Goal: Task Accomplishment & Management: Complete application form

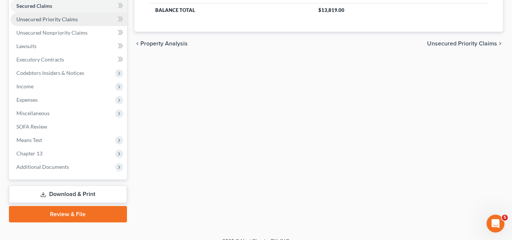
scroll to position [169, 0]
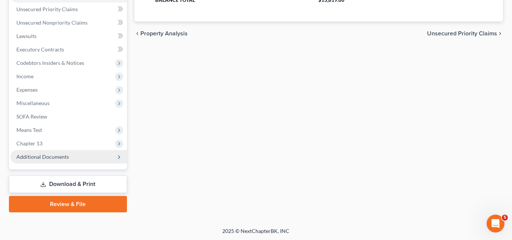
click at [40, 155] on span "Additional Documents" at bounding box center [42, 156] width 52 height 6
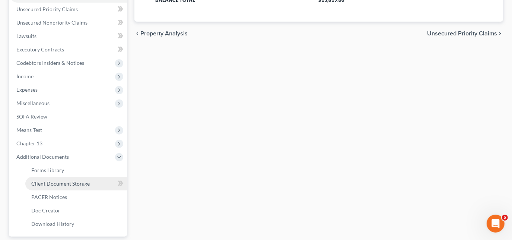
click at [76, 184] on span "Client Document Storage" at bounding box center [60, 183] width 58 height 6
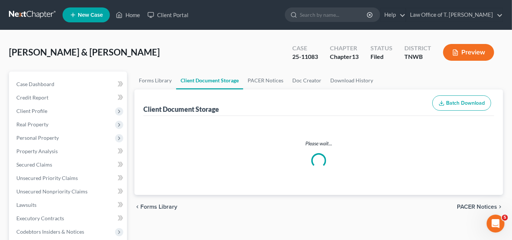
select select "6"
select select "18"
select select "9"
select select "30"
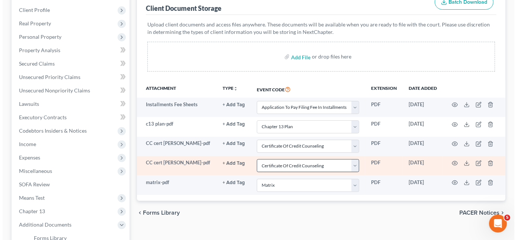
scroll to position [101, 0]
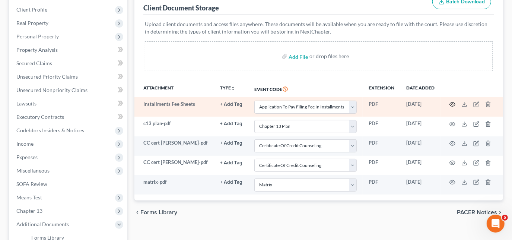
click at [452, 104] on circle "button" at bounding box center [452, 104] width 1 height 1
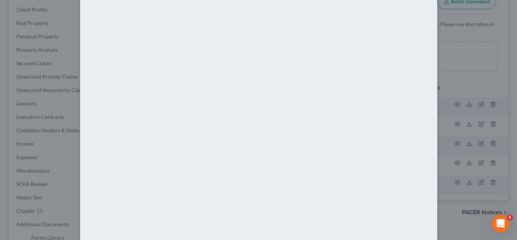
scroll to position [71, 0]
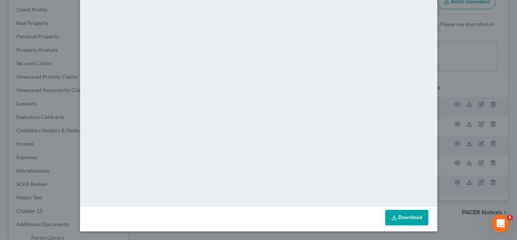
click at [395, 213] on link "Download" at bounding box center [406, 218] width 43 height 16
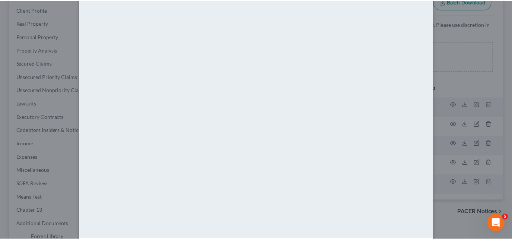
scroll to position [0, 0]
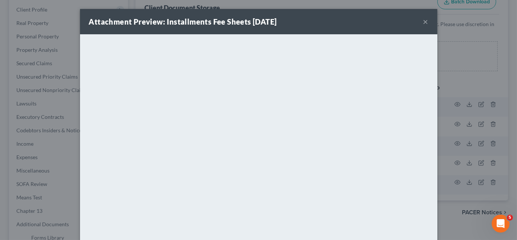
click at [426, 22] on div "Attachment Preview: Installments Fee Sheets [DATE] ×" at bounding box center [258, 21] width 357 height 25
click at [431, 24] on div "Attachment Preview: Installments Fee Sheets [DATE] ×" at bounding box center [258, 21] width 357 height 25
click at [424, 21] on button "×" at bounding box center [425, 21] width 5 height 9
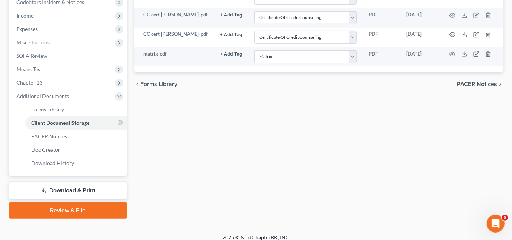
scroll to position [236, 0]
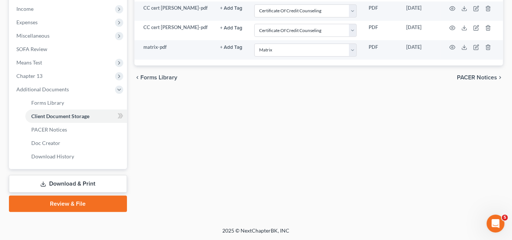
click at [68, 185] on link "Download & Print" at bounding box center [68, 183] width 118 height 17
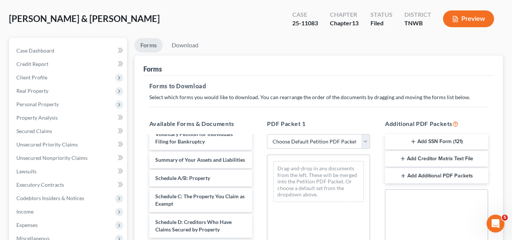
scroll to position [67, 0]
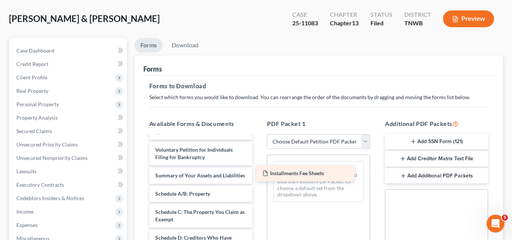
drag, startPoint x: 198, startPoint y: 151, endPoint x: 307, endPoint y: 176, distance: 111.1
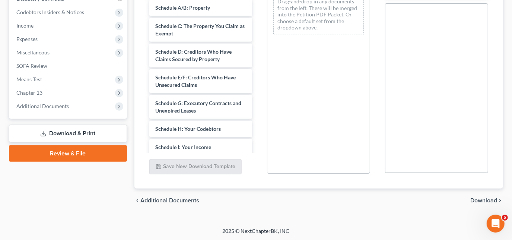
click at [474, 200] on span "Download" at bounding box center [483, 200] width 27 height 6
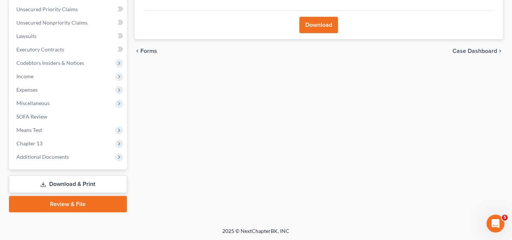
click at [330, 25] on button "Download" at bounding box center [318, 25] width 39 height 16
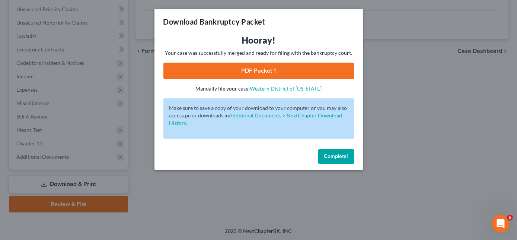
click at [301, 71] on link "PDF Packet 1" at bounding box center [258, 71] width 191 height 16
drag, startPoint x: 347, startPoint y: 153, endPoint x: 343, endPoint y: 147, distance: 6.9
click at [347, 152] on button "Complete!" at bounding box center [336, 156] width 36 height 15
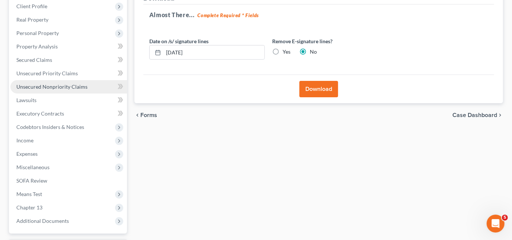
scroll to position [0, 0]
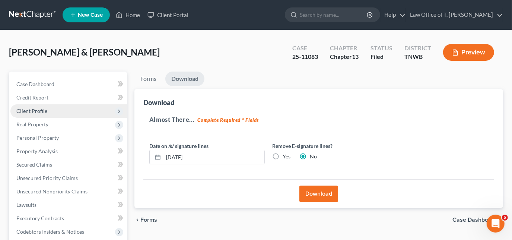
click at [37, 111] on span "Client Profile" at bounding box center [31, 111] width 31 height 6
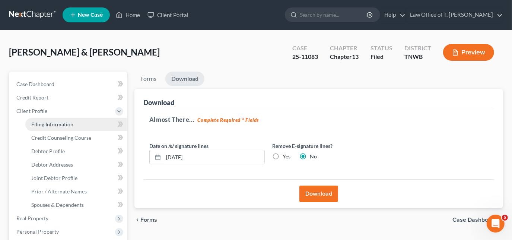
click at [42, 127] on link "Filing Information" at bounding box center [76, 124] width 102 height 13
select select "1"
select select "3"
select select "44"
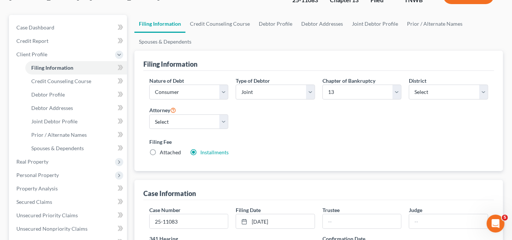
scroll to position [67, 0]
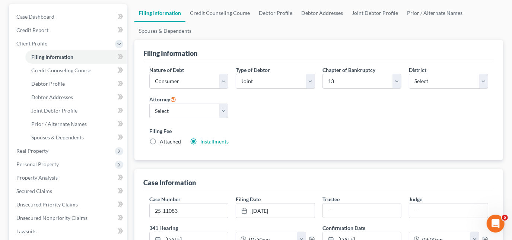
click at [160, 140] on label "Attached" at bounding box center [170, 141] width 21 height 7
click at [163, 140] on input "Attached" at bounding box center [165, 140] width 5 height 5
radio input "true"
click at [200, 141] on label "Installments Installments" at bounding box center [214, 141] width 28 height 7
click at [203, 141] on input "Installments Installments" at bounding box center [205, 140] width 5 height 5
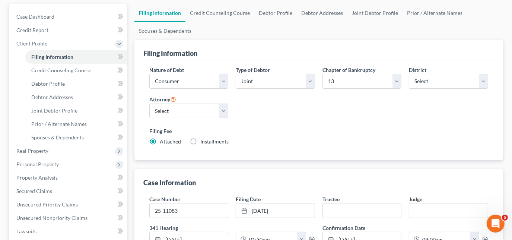
radio input "true"
radio input "false"
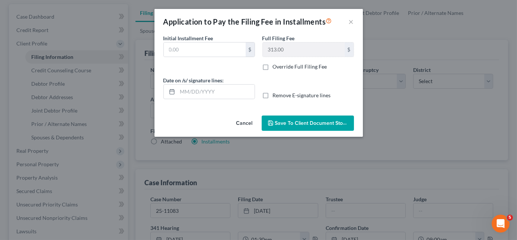
type input "0.00"
type input "[DATE]"
click at [300, 122] on span "Save to Client Document Storage" at bounding box center [314, 123] width 79 height 6
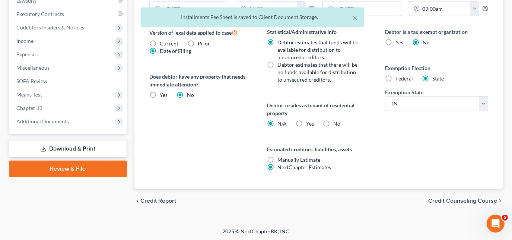
click at [72, 146] on link "Download & Print" at bounding box center [68, 148] width 118 height 17
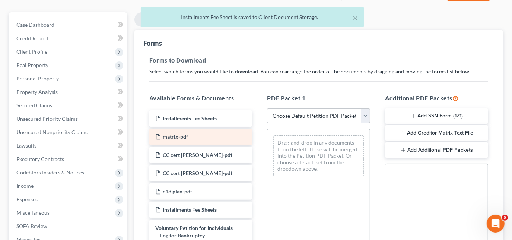
scroll to position [67, 0]
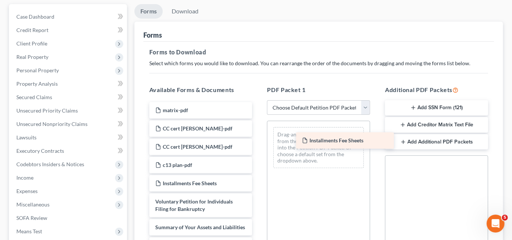
drag, startPoint x: 188, startPoint y: 110, endPoint x: 341, endPoint y: 142, distance: 156.3
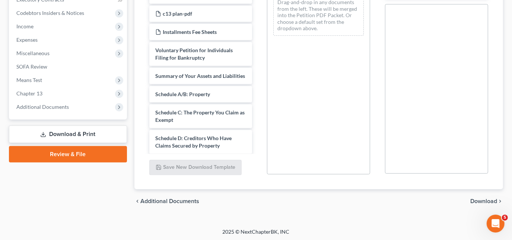
scroll to position [219, 0]
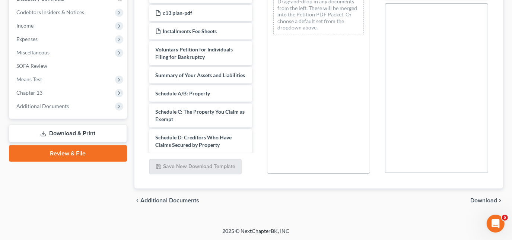
click at [483, 198] on span "Download" at bounding box center [483, 200] width 27 height 6
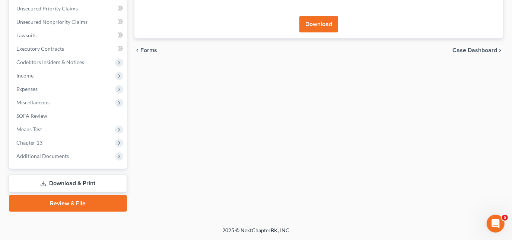
scroll to position [169, 0]
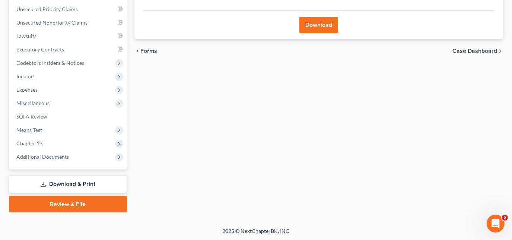
click at [314, 24] on button "Download" at bounding box center [318, 25] width 39 height 16
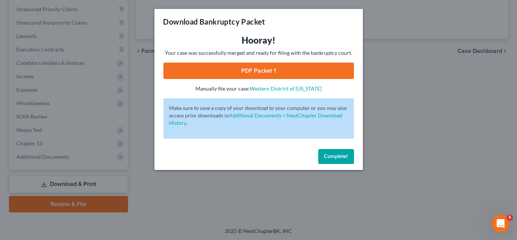
click at [271, 69] on link "PDF Packet 1" at bounding box center [258, 71] width 191 height 16
click at [347, 160] on button "Complete!" at bounding box center [336, 156] width 36 height 15
